Goal: Navigation & Orientation: Find specific page/section

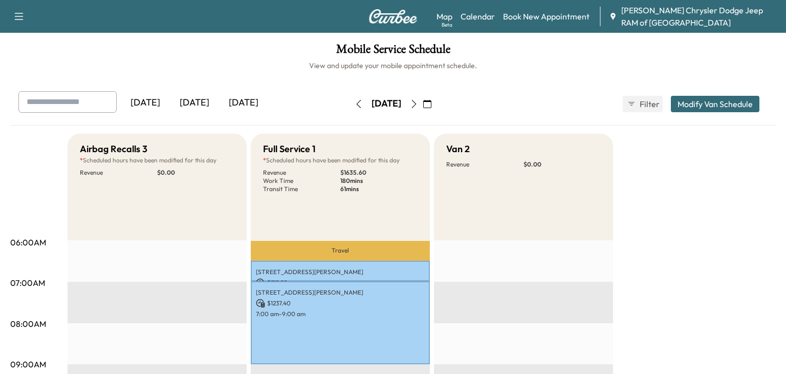
scroll to position [483, 0]
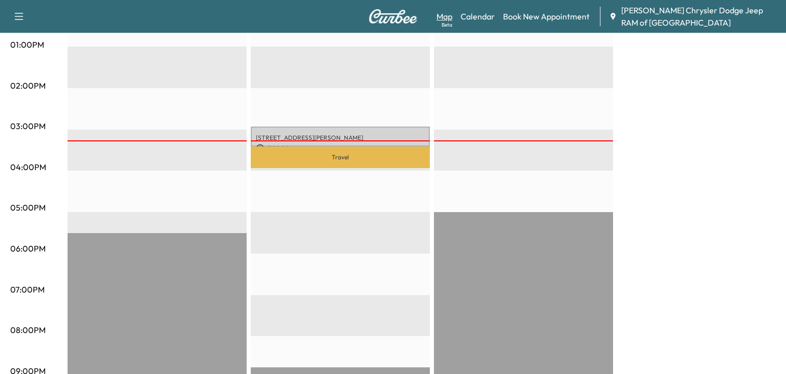
click at [441, 13] on link "Map Beta" at bounding box center [445, 16] width 16 height 12
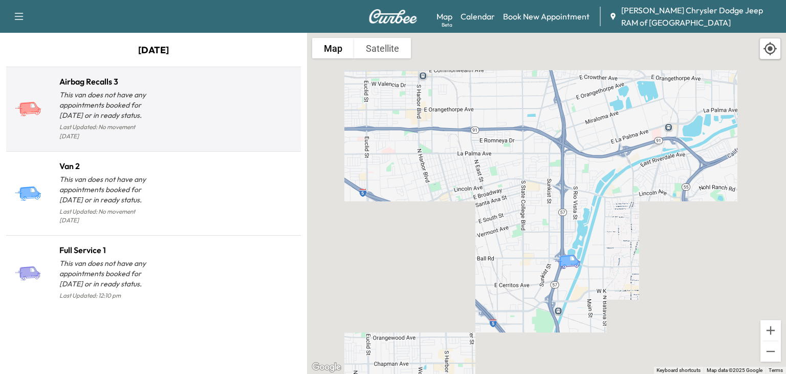
click at [229, 119] on div at bounding box center [225, 112] width 143 height 59
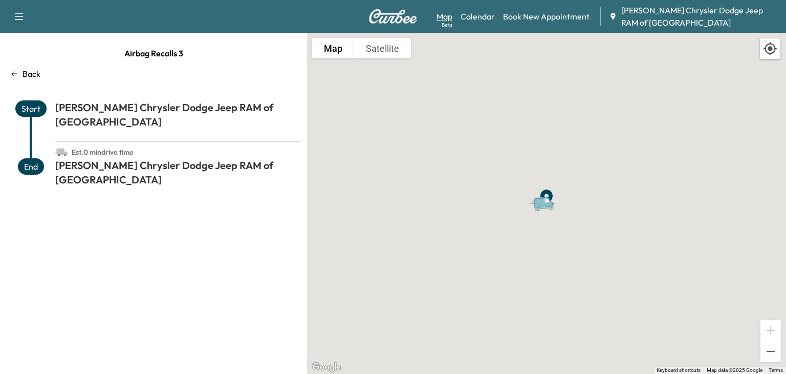
click at [444, 23] on div "Beta" at bounding box center [447, 25] width 11 height 8
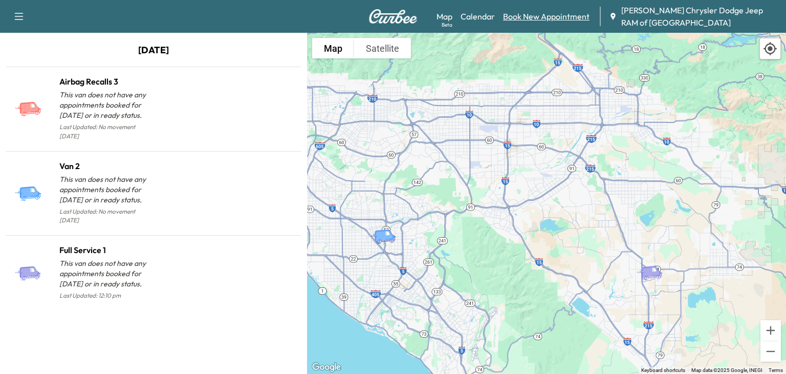
click at [530, 20] on link "Book New Appointment" at bounding box center [546, 16] width 87 height 12
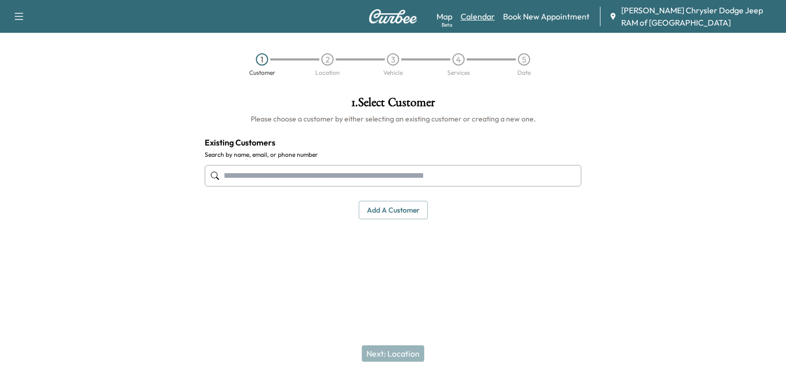
click at [494, 19] on link "Calendar" at bounding box center [478, 16] width 34 height 12
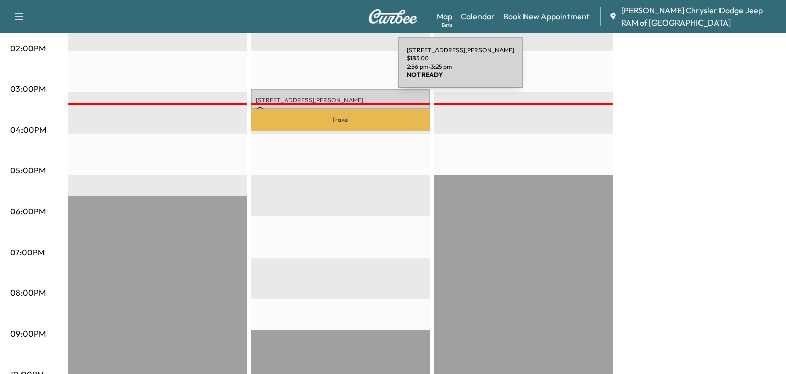
scroll to position [538, 0]
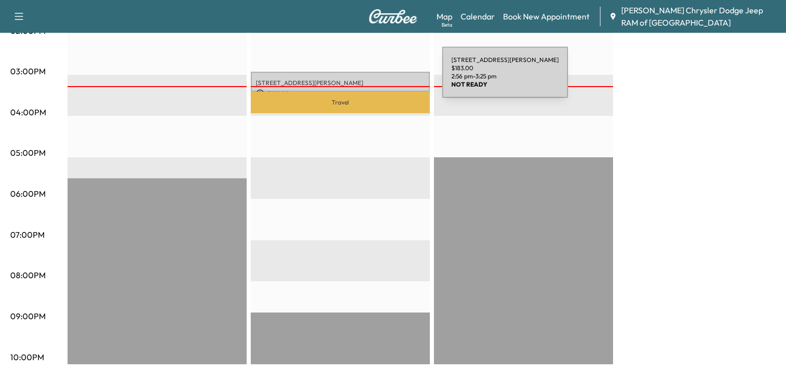
click at [364, 82] on p "[STREET_ADDRESS][PERSON_NAME]" at bounding box center [340, 83] width 169 height 8
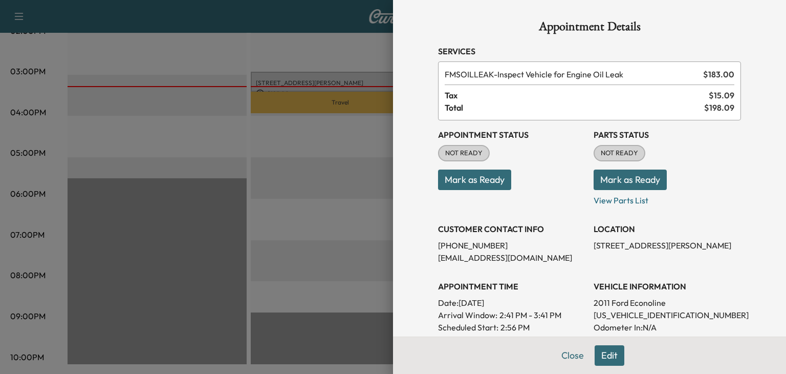
scroll to position [228, 0]
